Goal: Find specific page/section: Find specific page/section

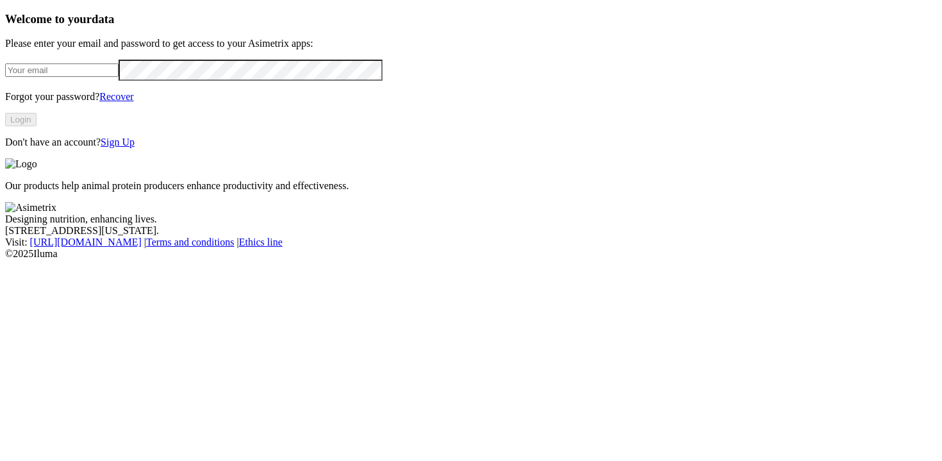
type input "[PERSON_NAME][EMAIL_ADDRESS][DOMAIN_NAME]"
click at [37, 126] on button "Login" at bounding box center [20, 119] width 31 height 13
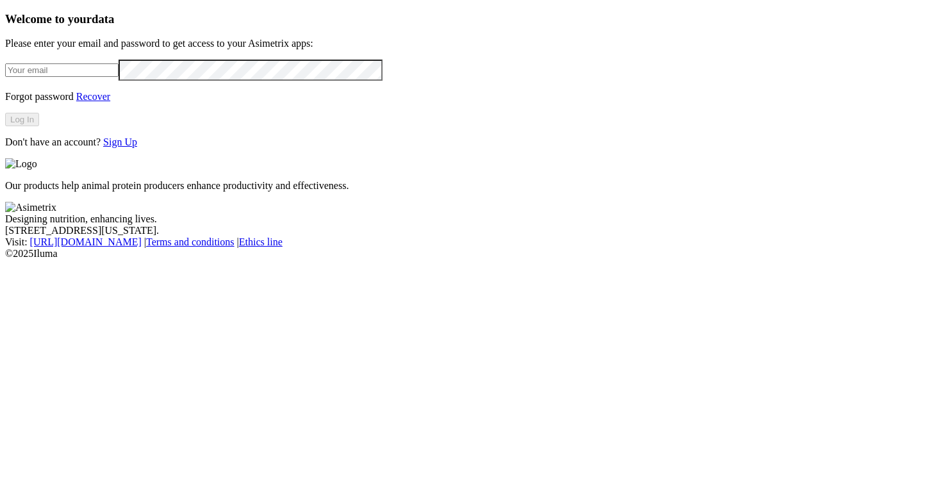
type input "[PERSON_NAME][EMAIL_ADDRESS][DOMAIN_NAME]"
click at [39, 126] on button "Log In" at bounding box center [22, 119] width 34 height 13
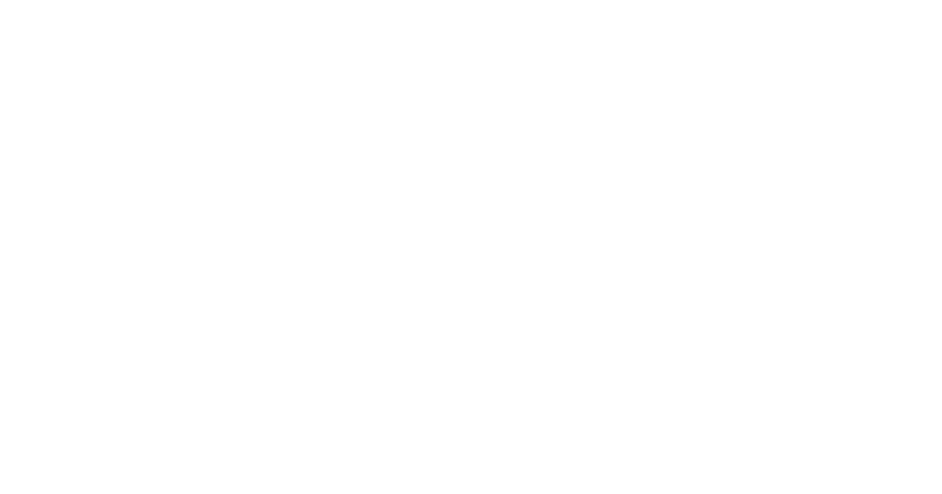
drag, startPoint x: 564, startPoint y: 184, endPoint x: 602, endPoint y: 210, distance: 45.1
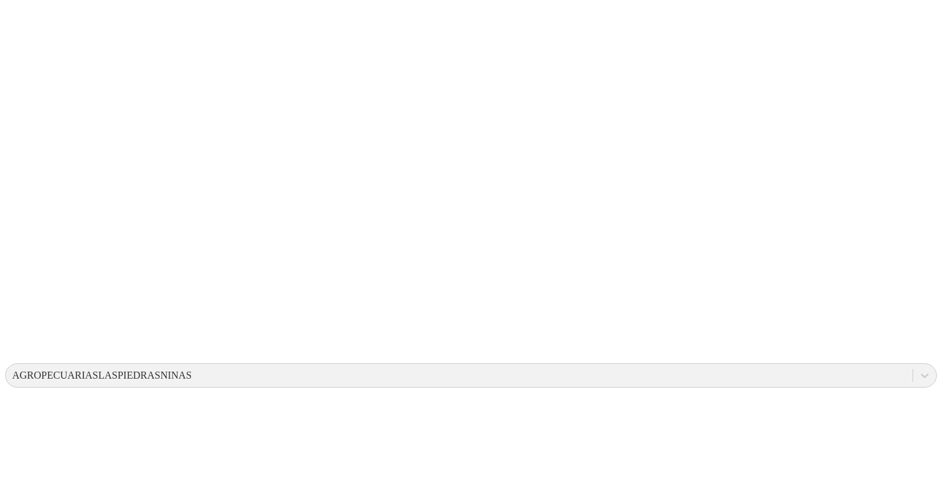
scroll to position [23, 0]
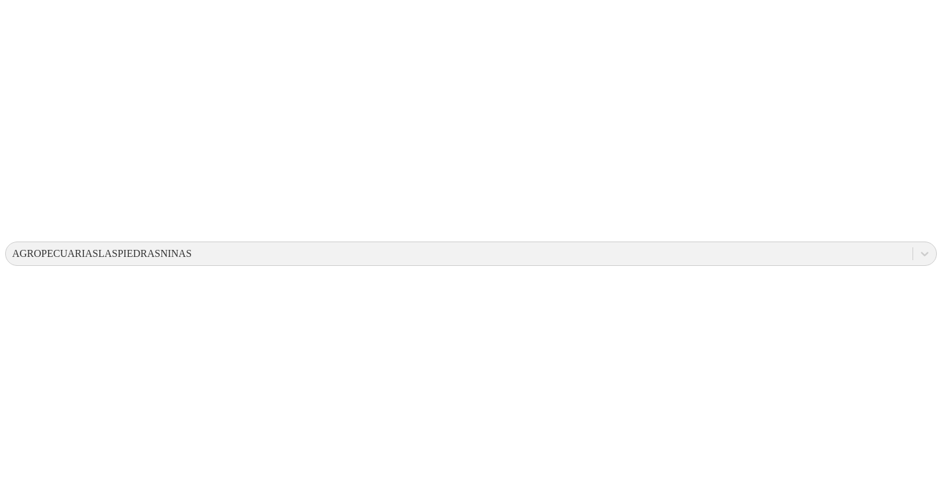
scroll to position [0, 0]
